Goal: Information Seeking & Learning: Check status

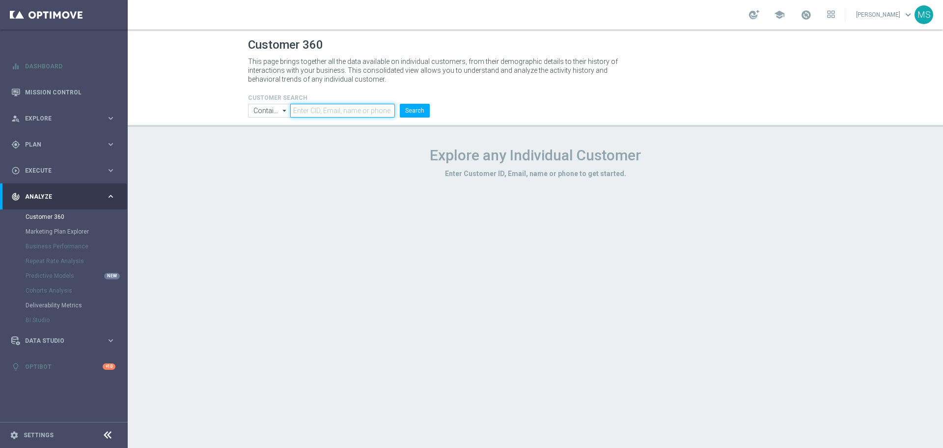
click at [325, 106] on input "text" at bounding box center [342, 111] width 105 height 14
paste input "1600879"
type input "1600879"
click at [424, 109] on button "Search" at bounding box center [415, 111] width 30 height 14
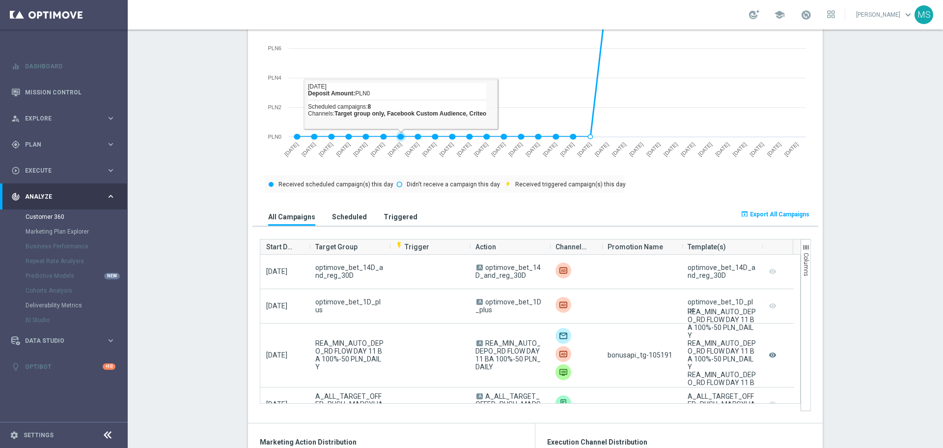
scroll to position [491, 0]
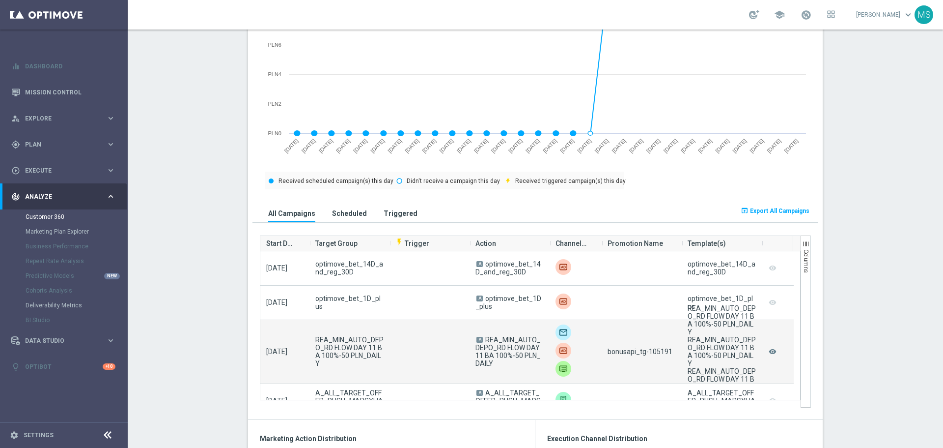
click at [654, 354] on span "bonusapi_tg-105191" at bounding box center [640, 351] width 65 height 8
click at [655, 354] on span "bonusapi_tg-105191" at bounding box center [640, 351] width 65 height 8
copy span "105191"
